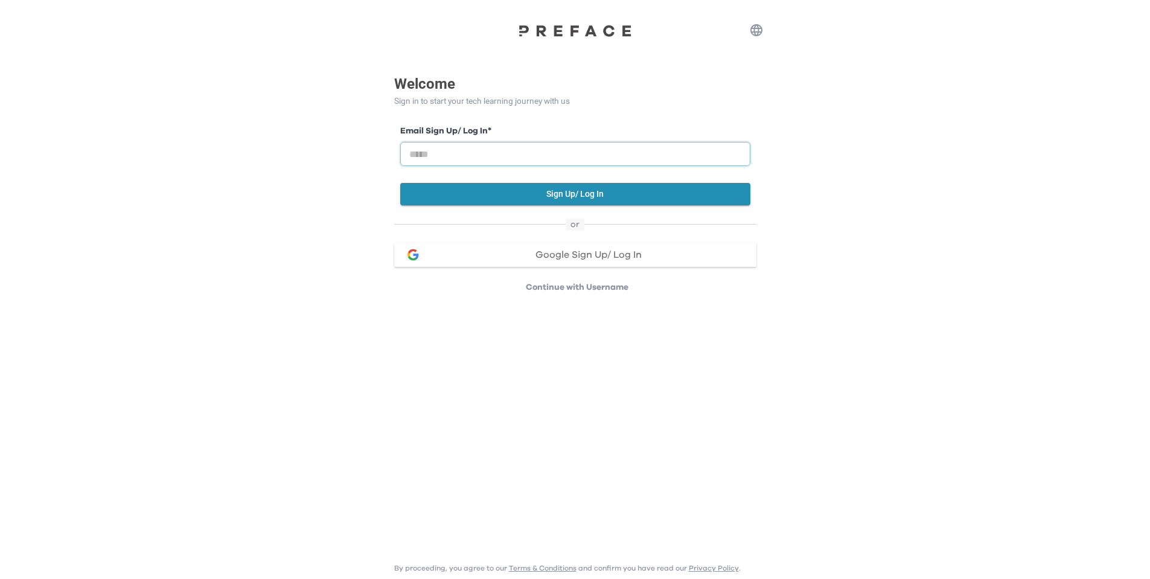
click at [504, 151] on input "email" at bounding box center [575, 154] width 350 height 24
type input "**********"
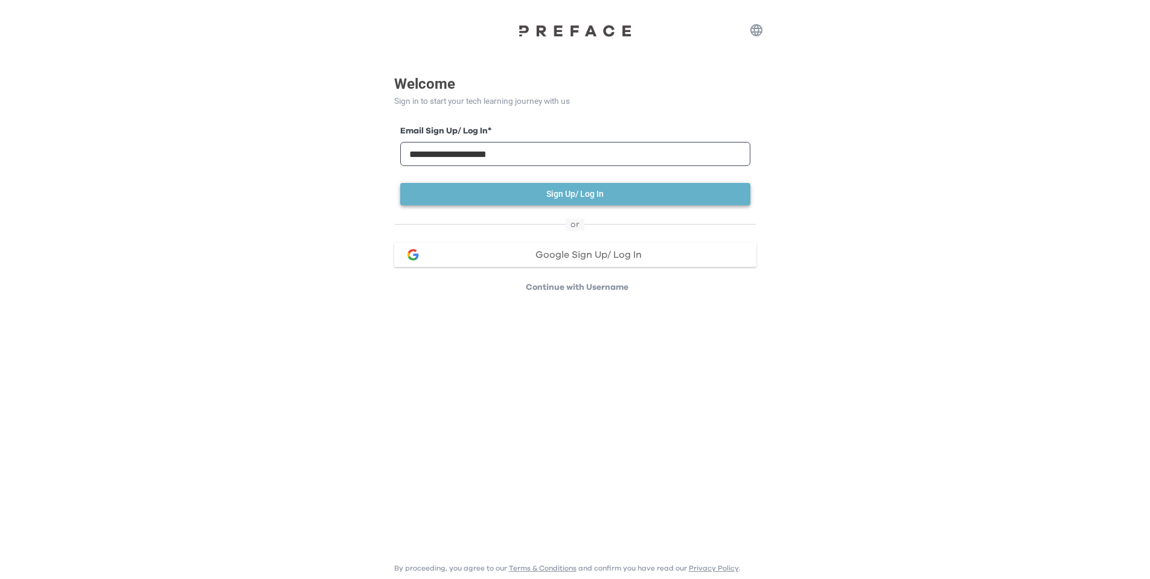
click at [563, 198] on button "Sign Up/ Log In" at bounding box center [575, 194] width 350 height 22
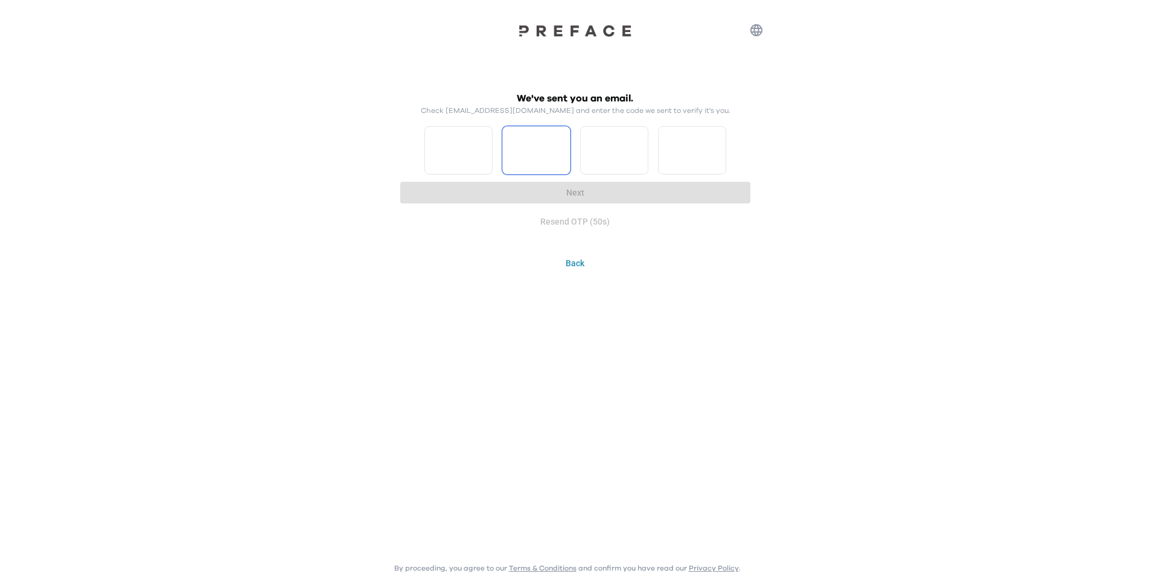
click at [484, 147] on input "*" at bounding box center [458, 150] width 68 height 48
click at [480, 161] on input "*" at bounding box center [458, 150] width 68 height 48
type input "*"
click at [482, 158] on input "*" at bounding box center [458, 150] width 68 height 48
type input "*"
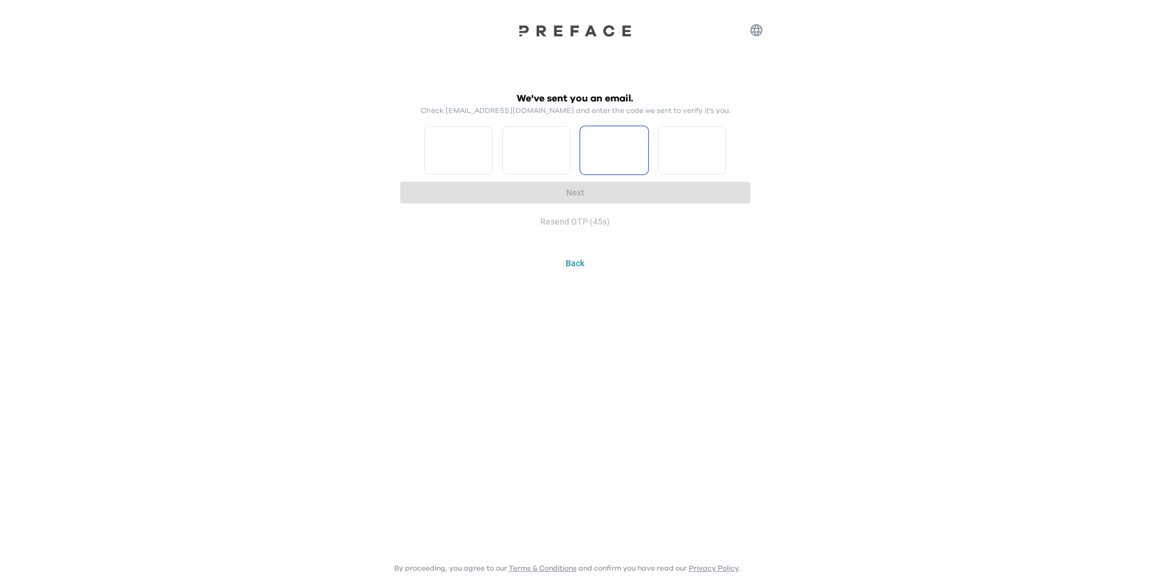
type input "*"
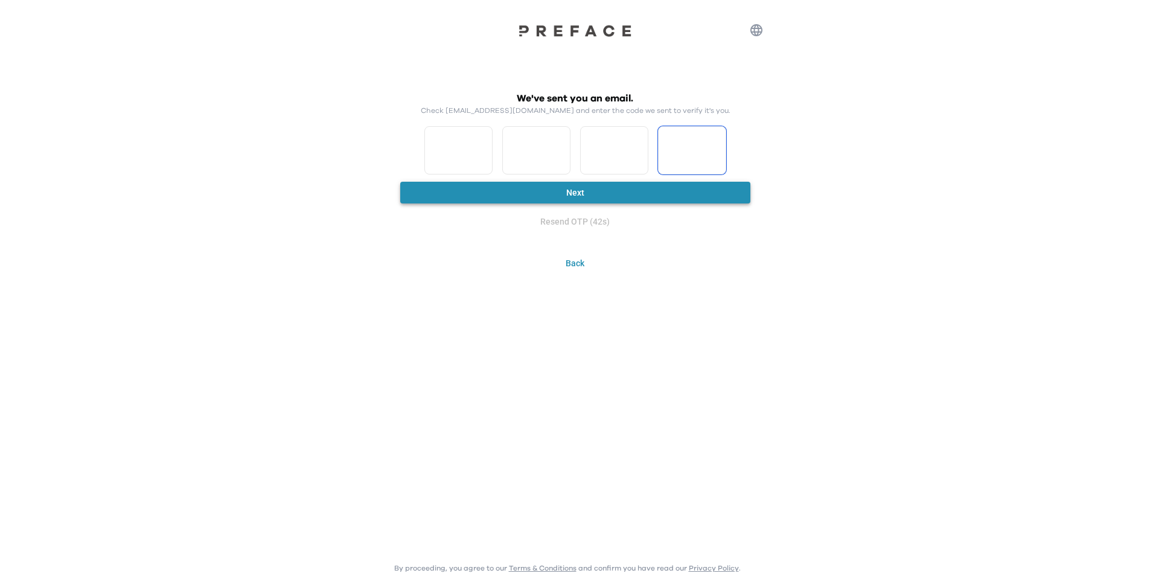
type input "*"
click at [588, 198] on button "Next" at bounding box center [575, 193] width 350 height 22
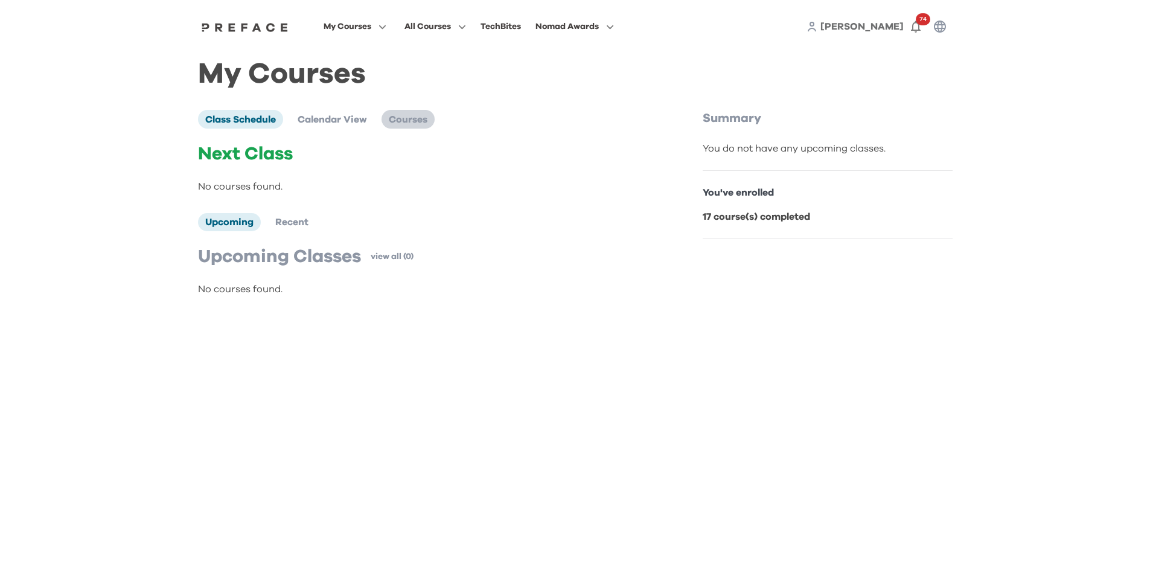
click at [425, 120] on span "Courses" at bounding box center [408, 120] width 39 height 10
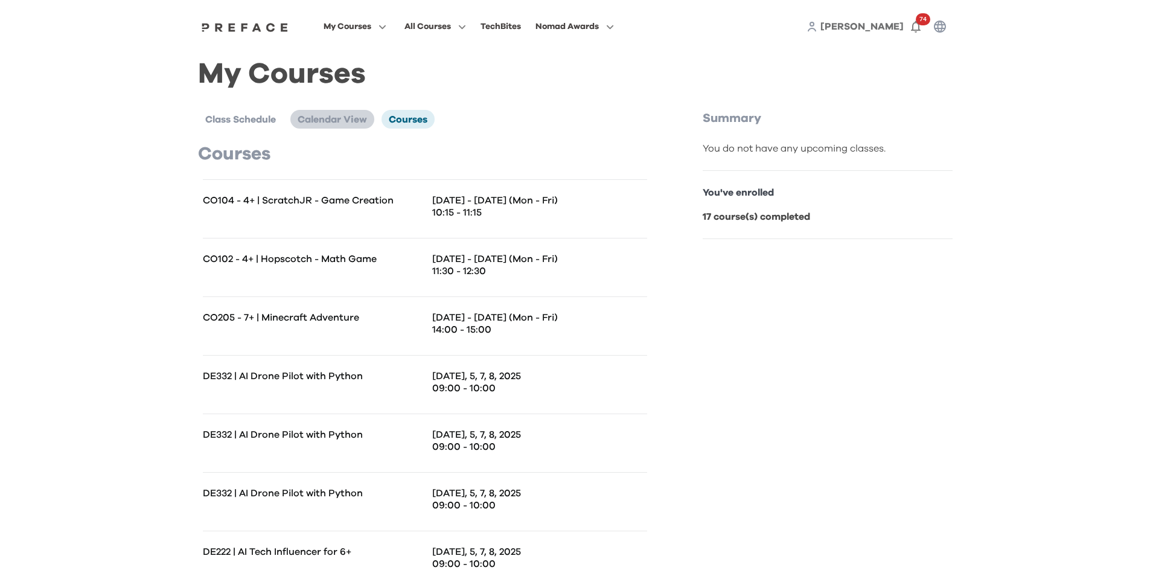
click at [330, 120] on span "Calendar View" at bounding box center [332, 120] width 69 height 10
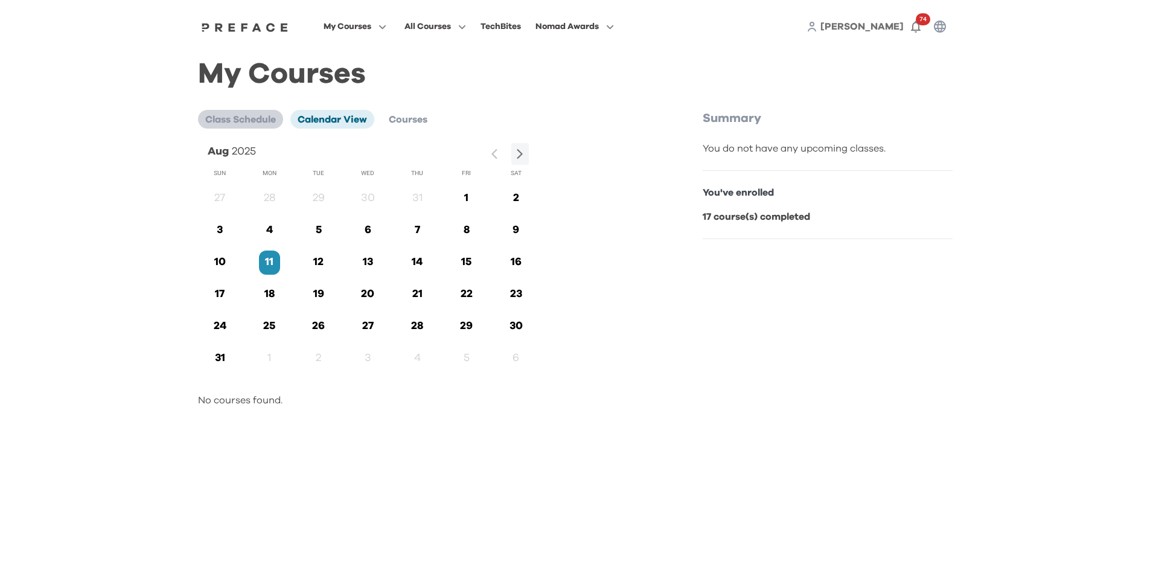
click at [236, 118] on span "Class Schedule" at bounding box center [240, 120] width 71 height 10
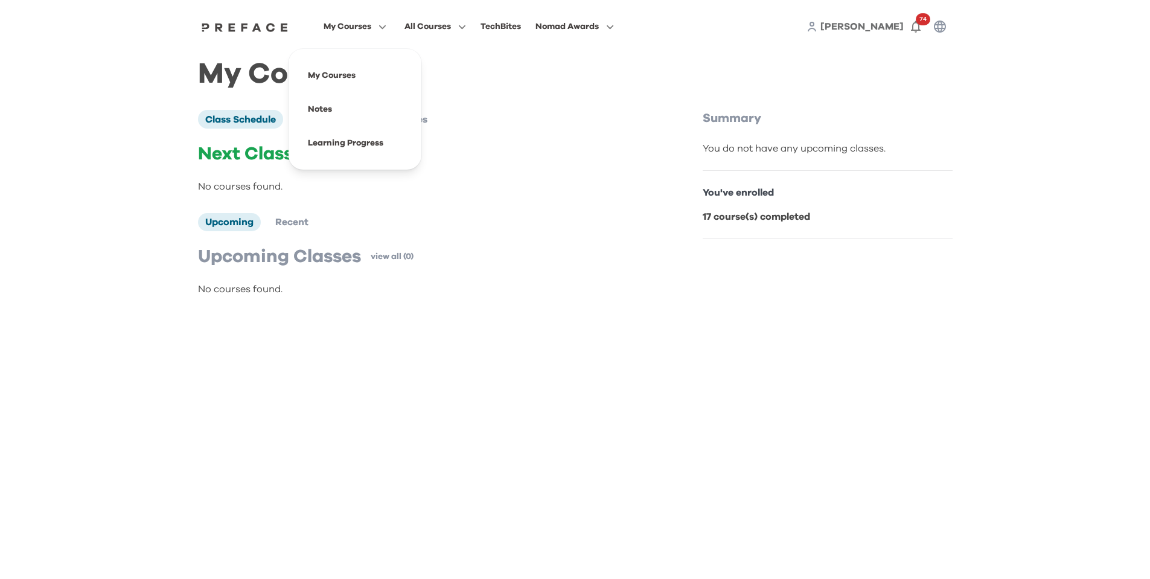
click at [352, 25] on span "My Courses" at bounding box center [348, 26] width 48 height 14
click at [337, 78] on span at bounding box center [355, 76] width 114 height 34
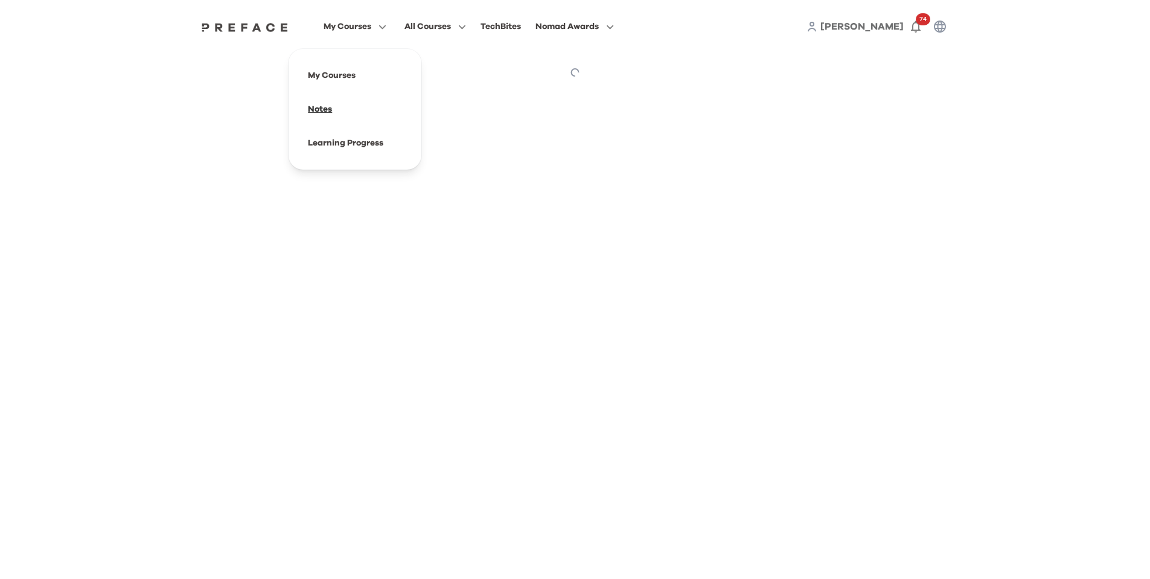
click at [326, 106] on span at bounding box center [355, 109] width 114 height 34
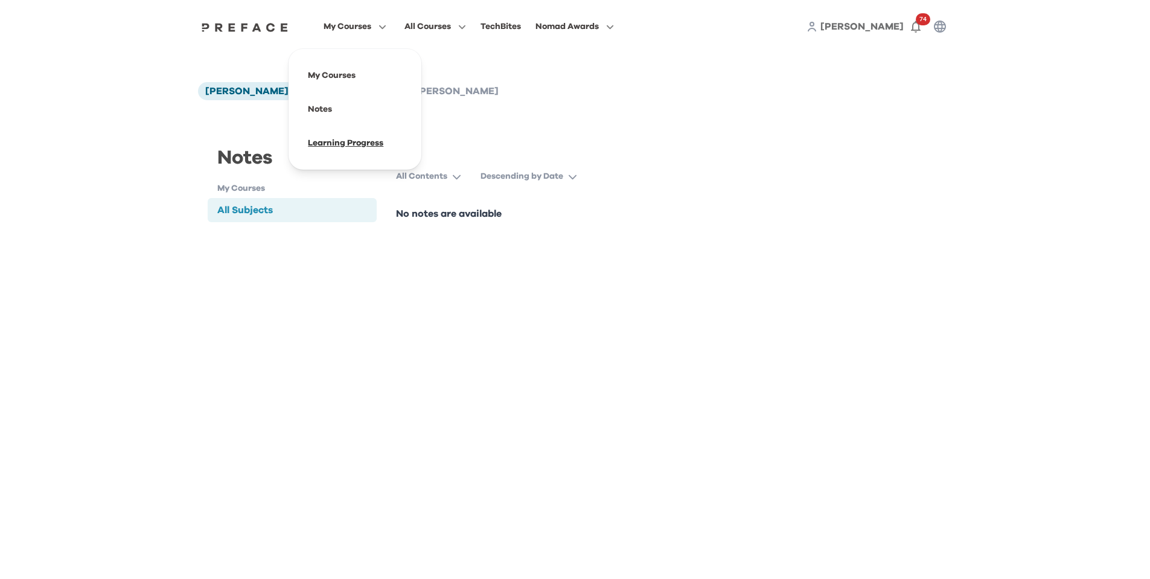
click at [334, 139] on span at bounding box center [355, 143] width 114 height 34
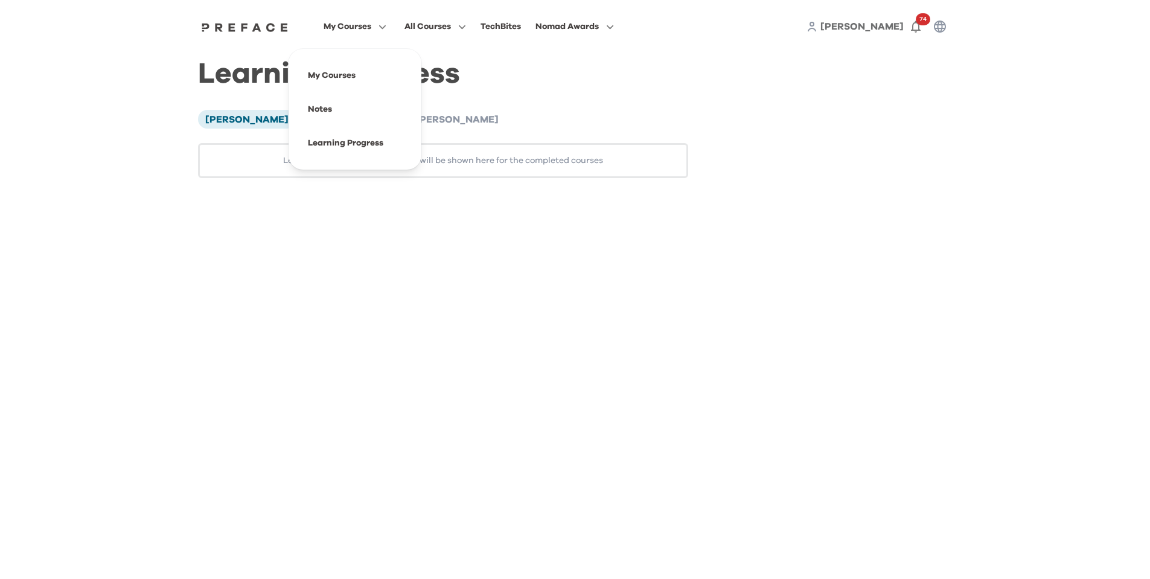
click at [332, 24] on span "My Courses" at bounding box center [348, 26] width 48 height 14
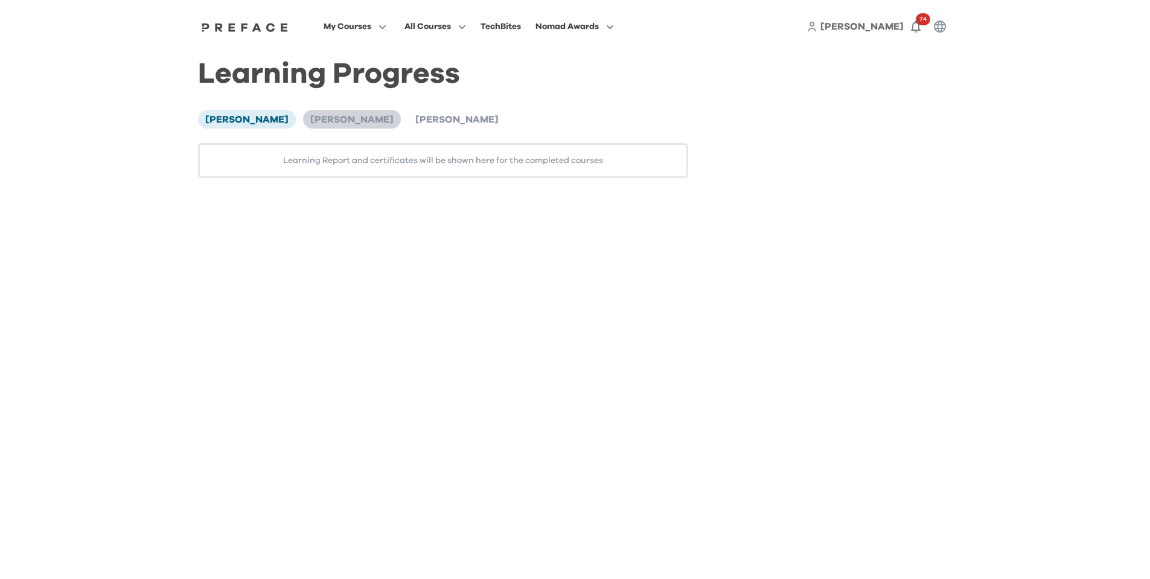
click at [310, 123] on span "Adrian Yan" at bounding box center [351, 120] width 83 height 10
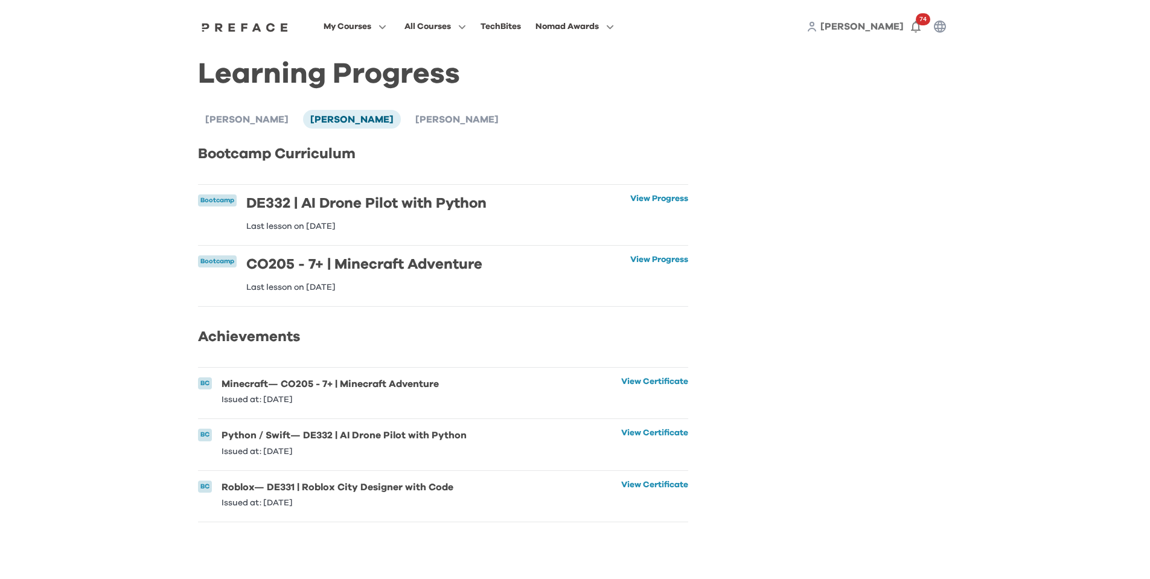
click at [301, 222] on p "Last lesson on 08 Aug 2025" at bounding box center [366, 226] width 240 height 8
click at [415, 124] on span "Ethan Yan" at bounding box center [456, 120] width 83 height 10
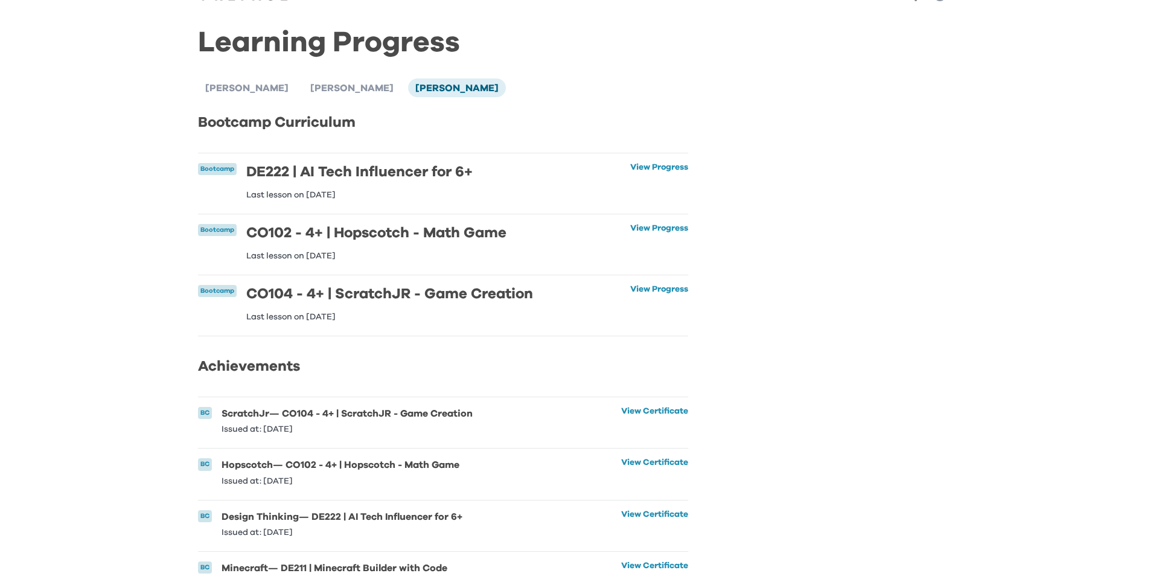
scroll to position [88, 0]
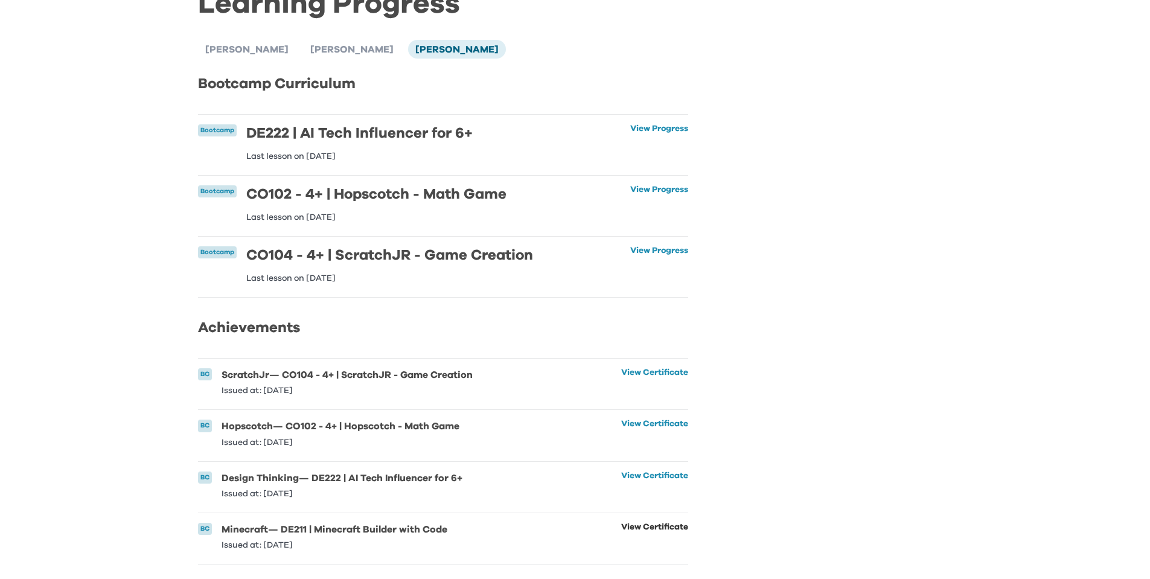
click at [654, 523] on link "View Certificate" at bounding box center [654, 536] width 67 height 27
click at [641, 472] on link "View Certificate" at bounding box center [654, 485] width 67 height 27
click at [654, 420] on link "View Certificate" at bounding box center [654, 433] width 67 height 27
click at [641, 368] on link "View Certificate" at bounding box center [654, 381] width 67 height 27
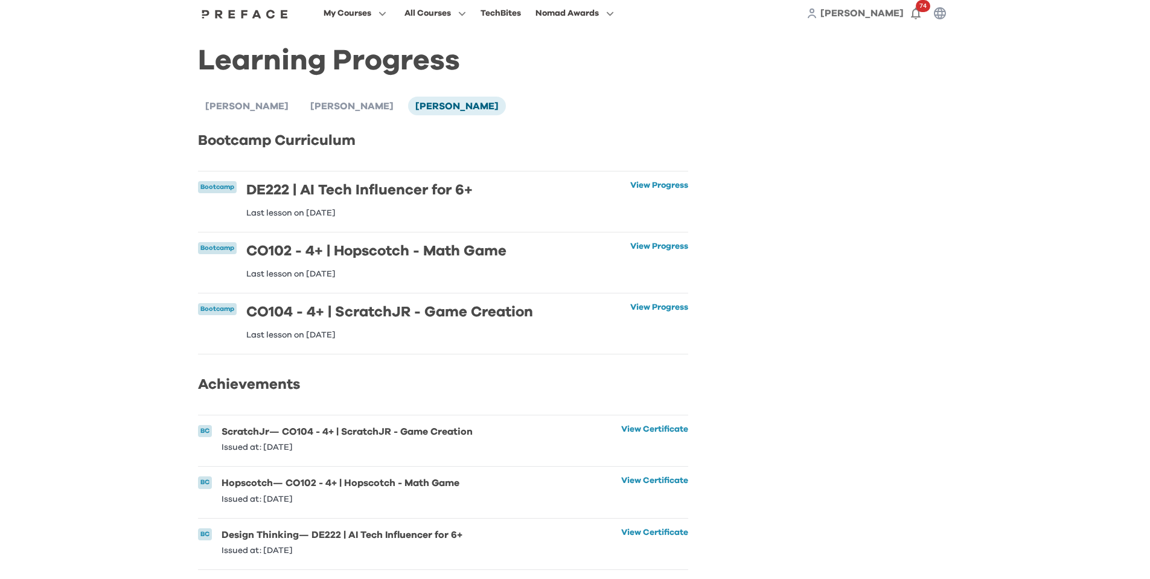
scroll to position [0, 0]
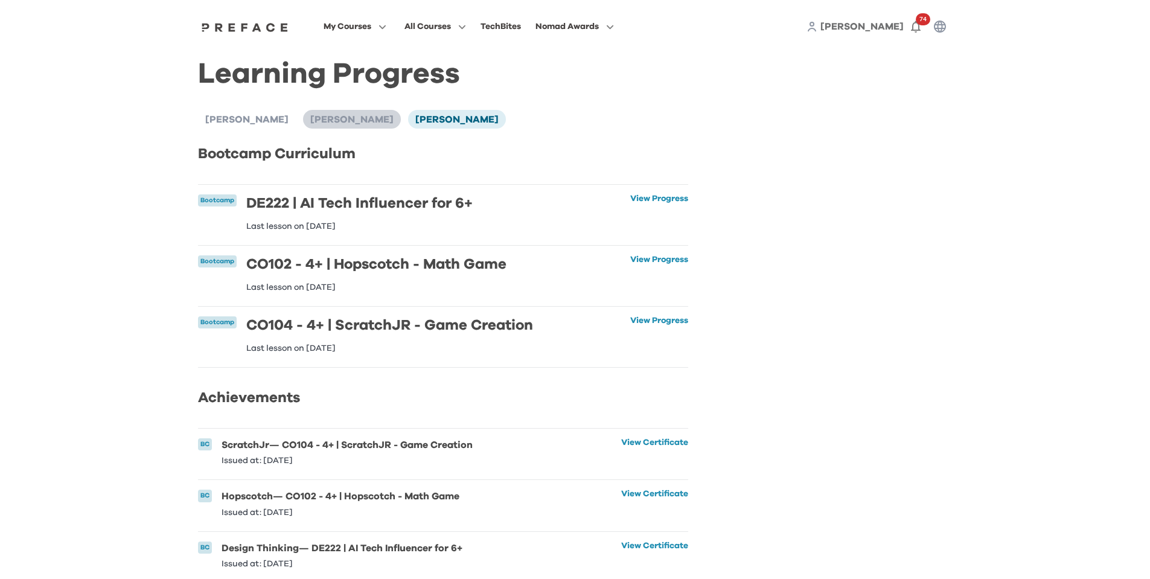
click at [310, 120] on span "Adrian Yan" at bounding box center [351, 120] width 83 height 10
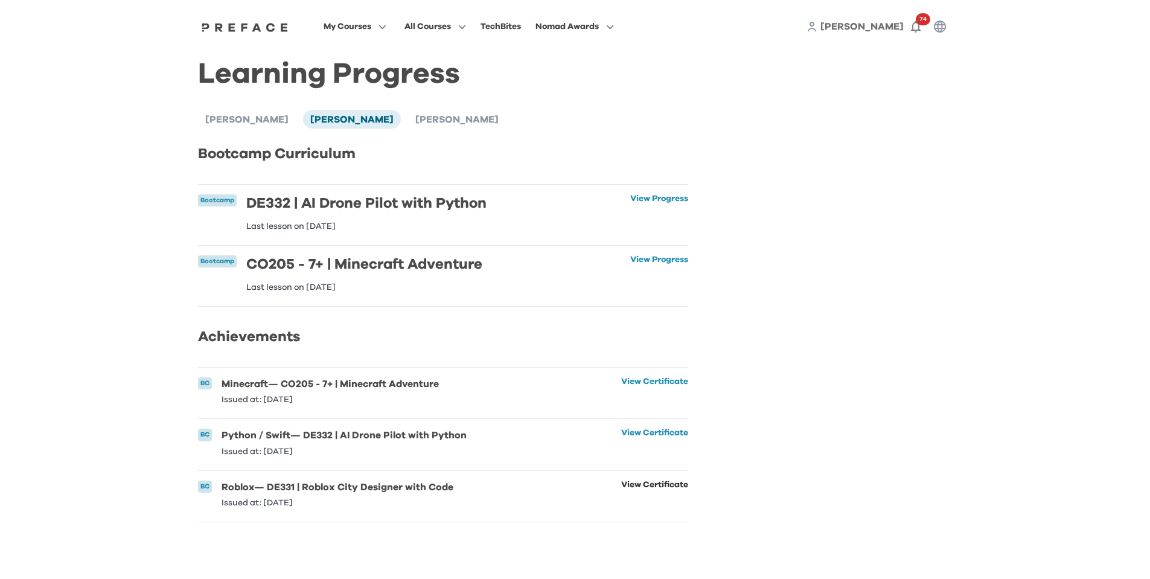
click at [667, 499] on link "View Certificate" at bounding box center [654, 494] width 67 height 27
click at [633, 450] on link "View Certificate" at bounding box center [654, 442] width 67 height 27
click at [643, 396] on link "View Certificate" at bounding box center [654, 390] width 67 height 27
click at [878, 24] on span "[PERSON_NAME]" at bounding box center [861, 27] width 83 height 10
